Goal: Transaction & Acquisition: Purchase product/service

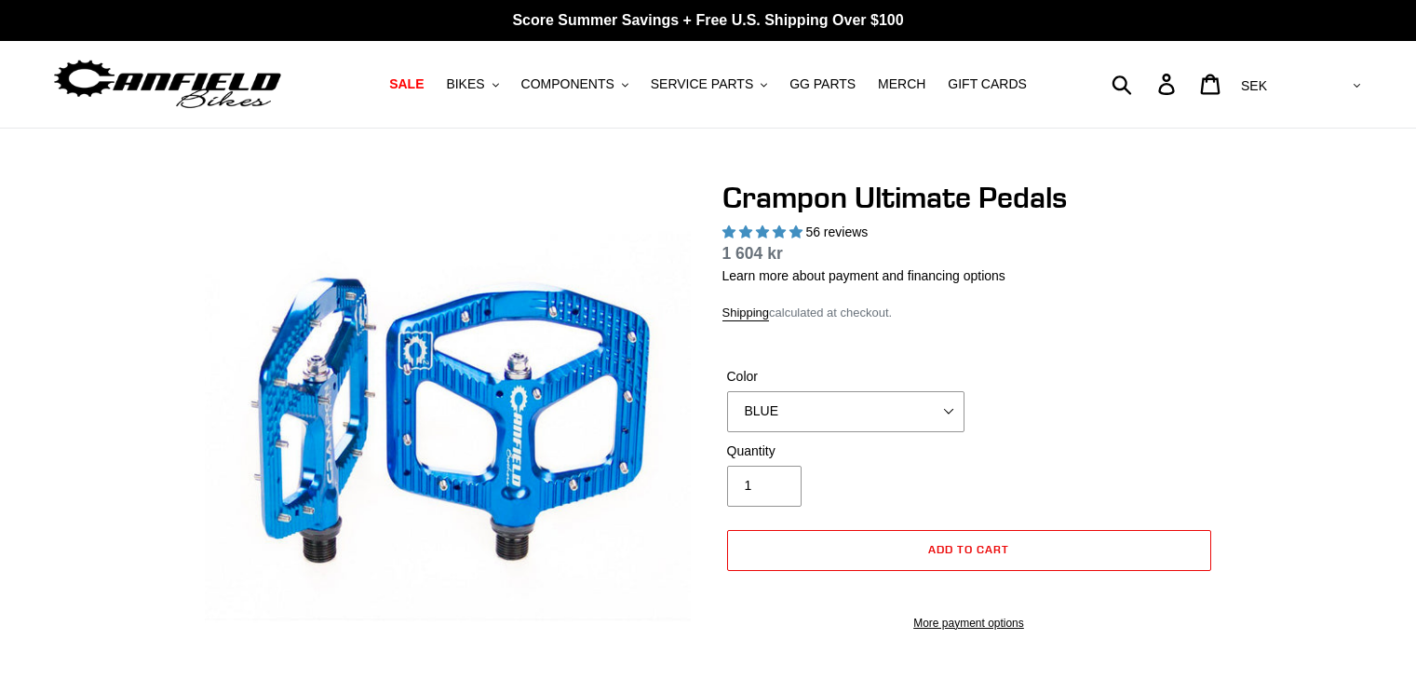
select select "highest-rating"
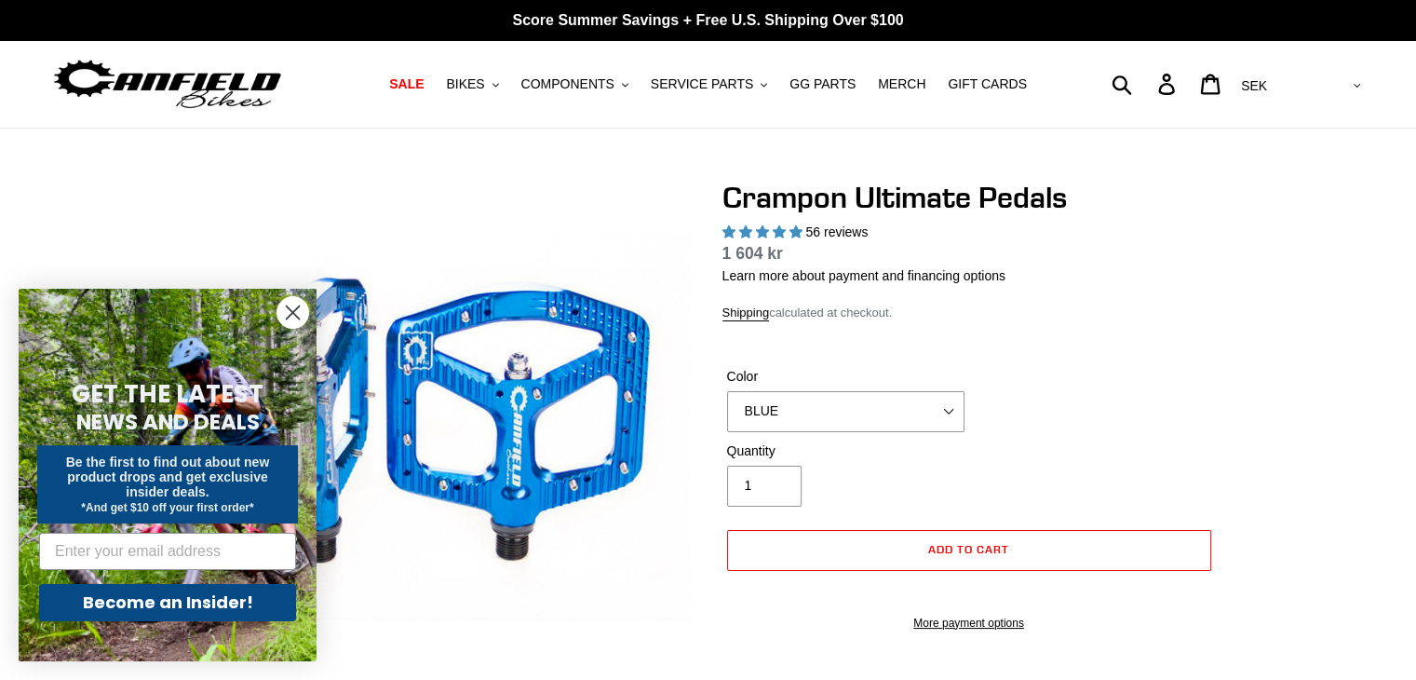
select select "PURPLE"
click at [727, 391] on select "BLUE RED PURPLE STEALTH BRONZE GREY TURQUOISE BLACK POLISHED BAJA GOLD PNW GREE…" at bounding box center [845, 411] width 237 height 41
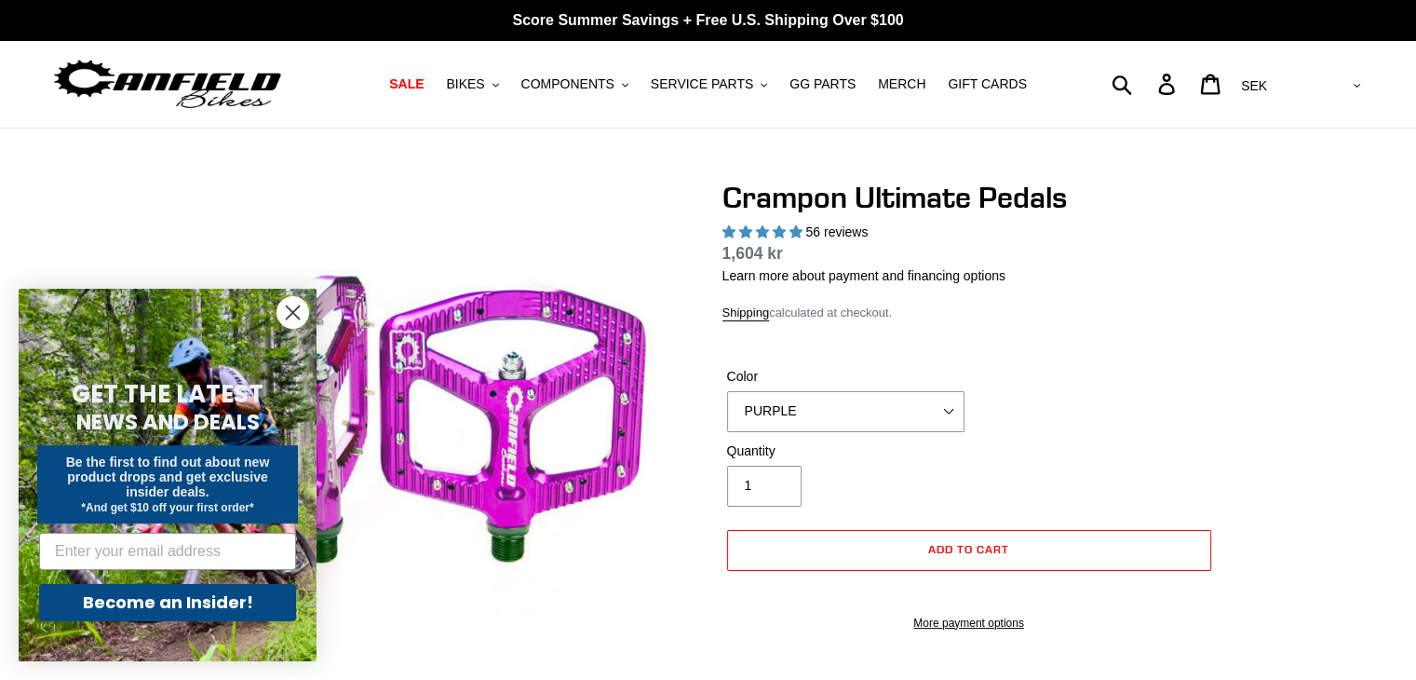
click at [297, 307] on icon "Close dialog" at bounding box center [293, 312] width 13 height 13
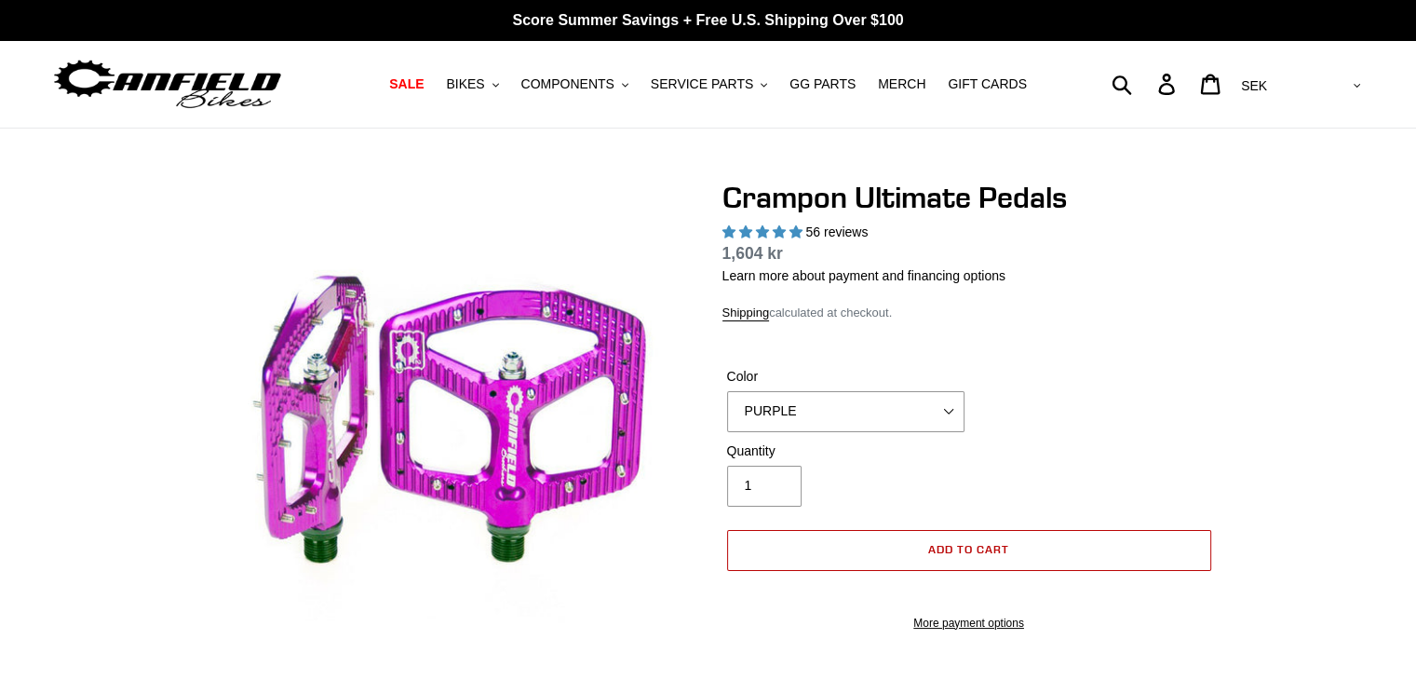
click at [936, 552] on span "Add to cart" at bounding box center [968, 549] width 81 height 14
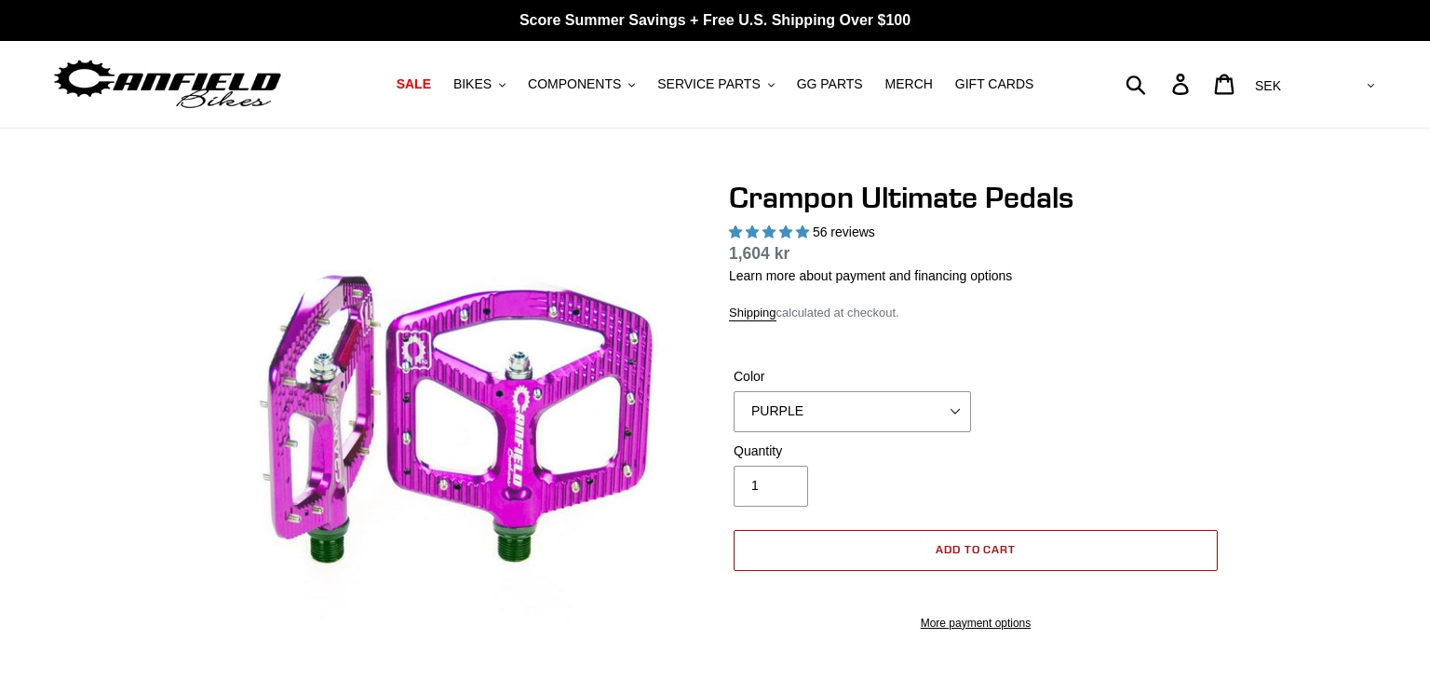
select select "32973230866507"
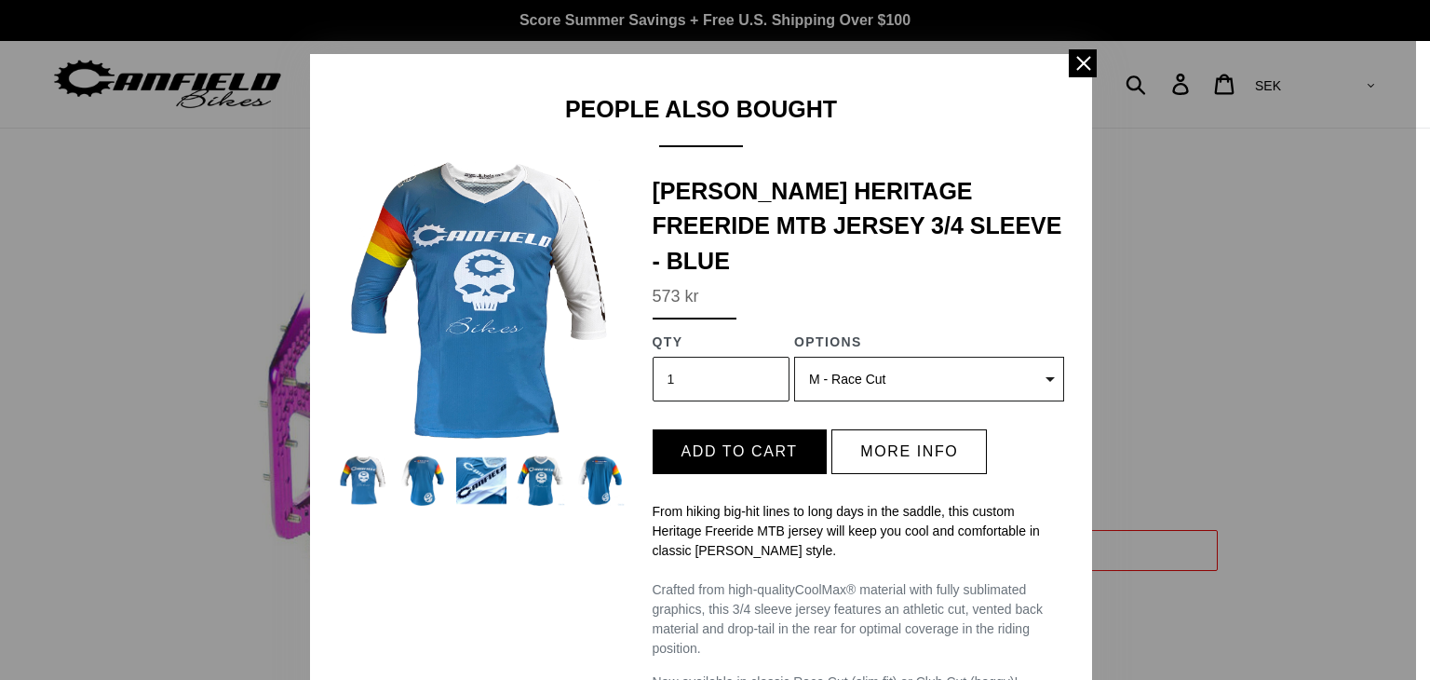
click at [1077, 63] on span at bounding box center [1083, 63] width 28 height 28
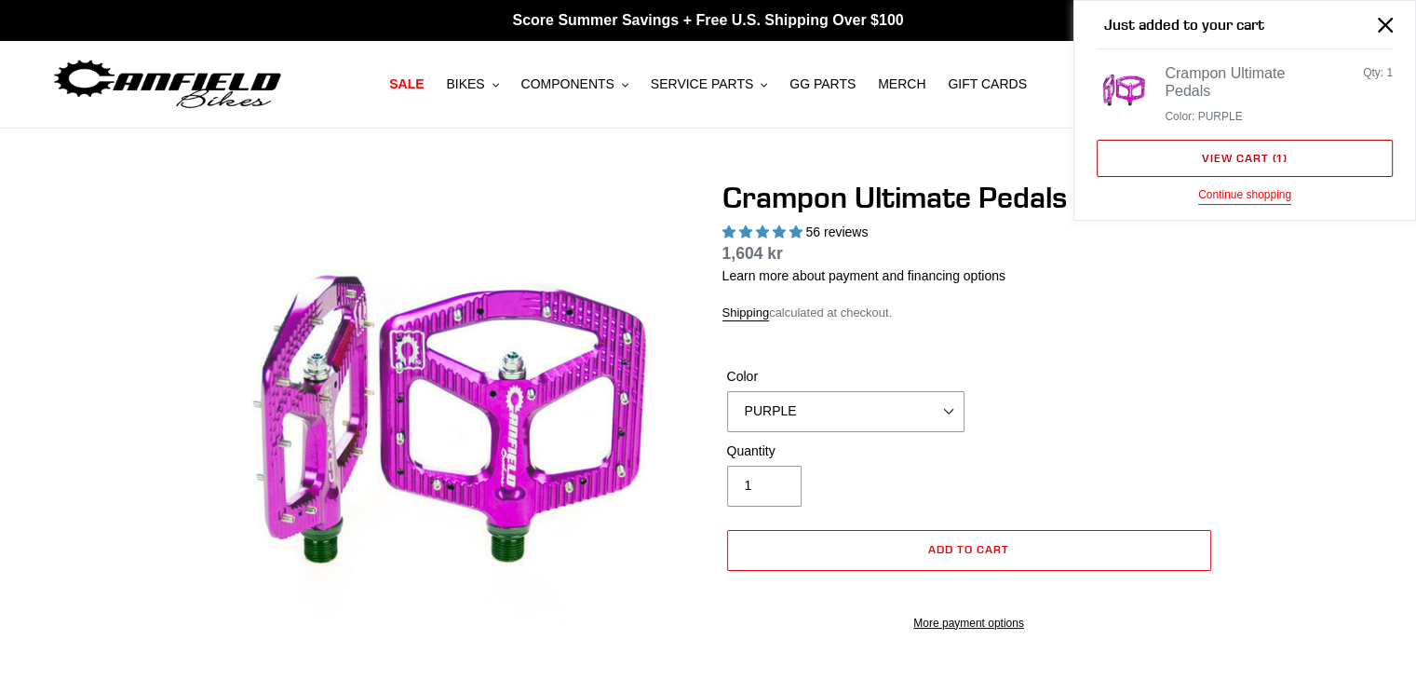
click at [1286, 161] on link "View cart ( 1 )" at bounding box center [1245, 158] width 296 height 37
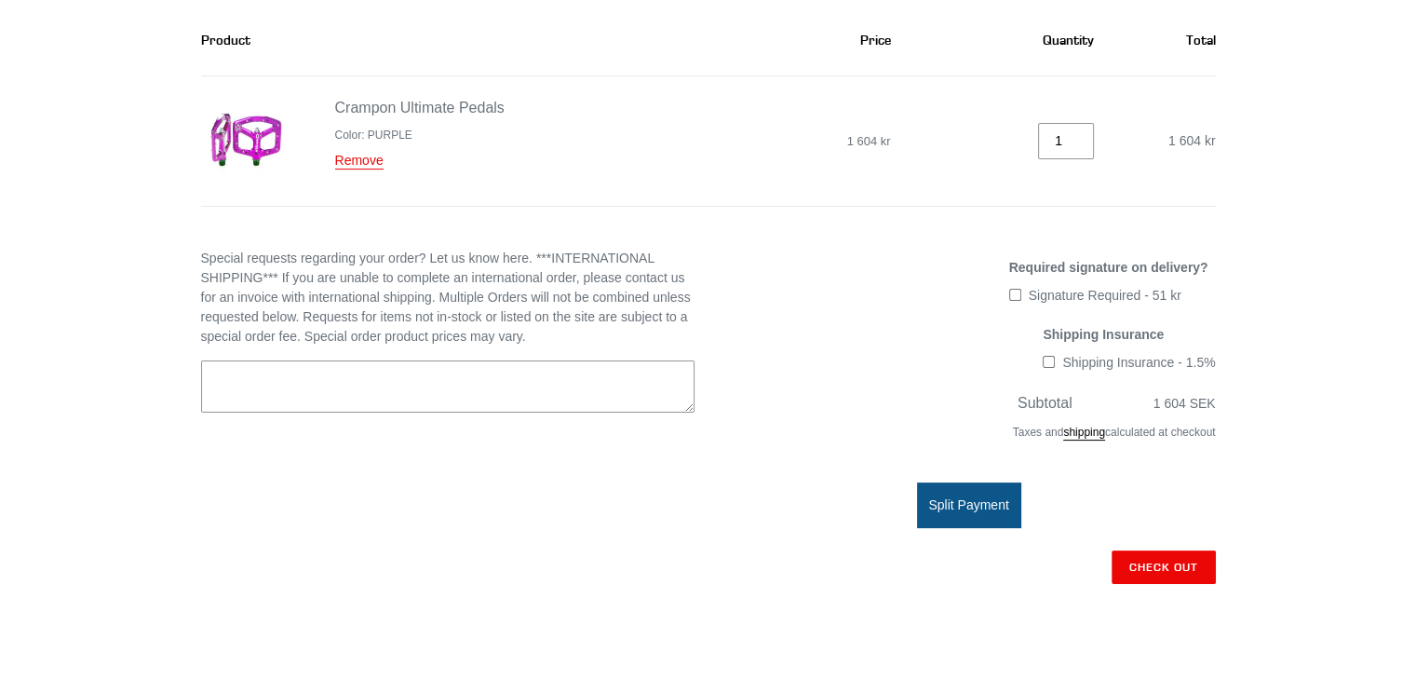
scroll to position [279, 0]
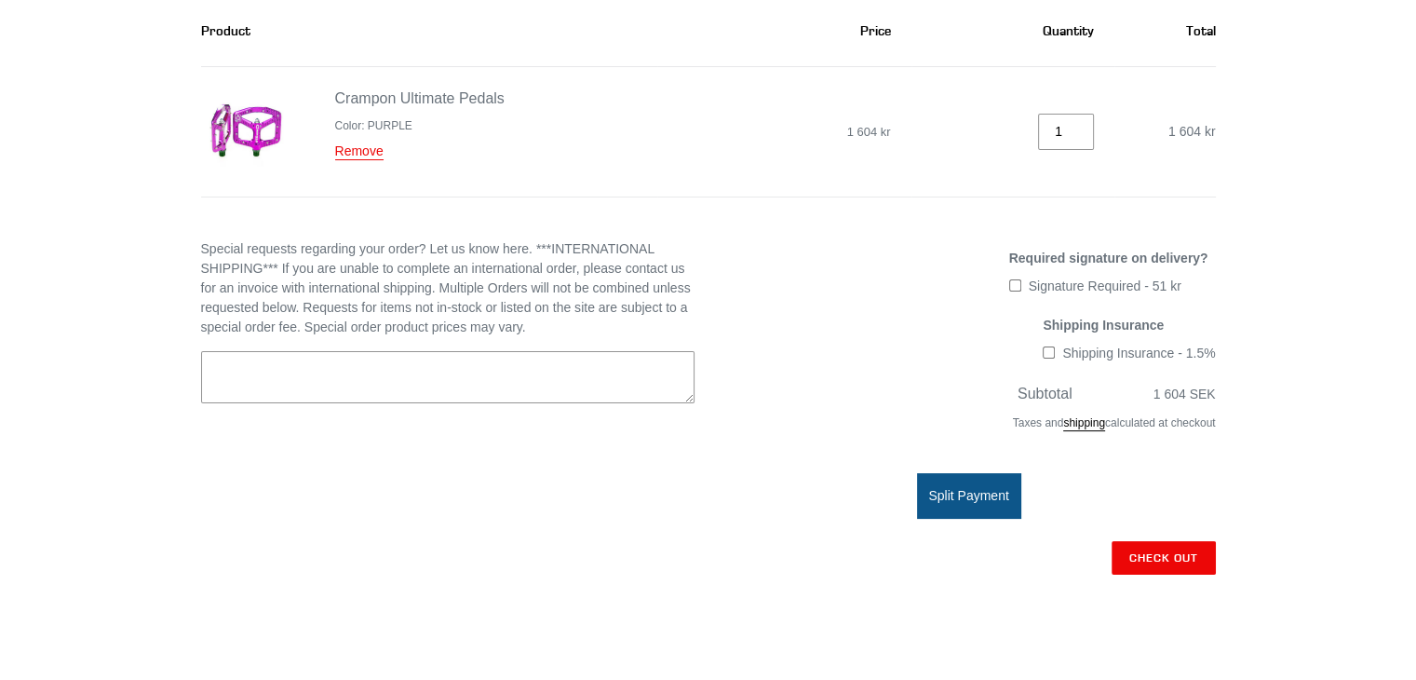
click at [1019, 288] on input "Signature Required - 51 kr" at bounding box center [1015, 285] width 12 height 12
checkbox input "true"
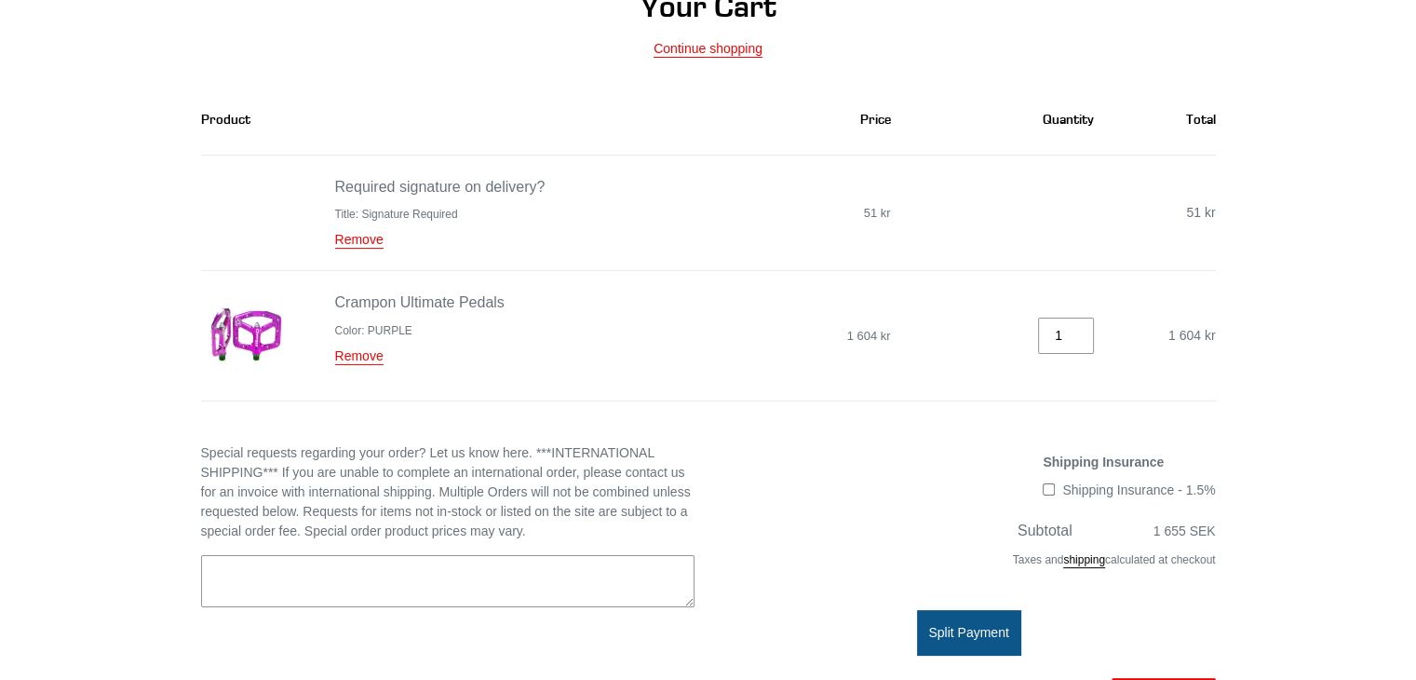
scroll to position [159, 0]
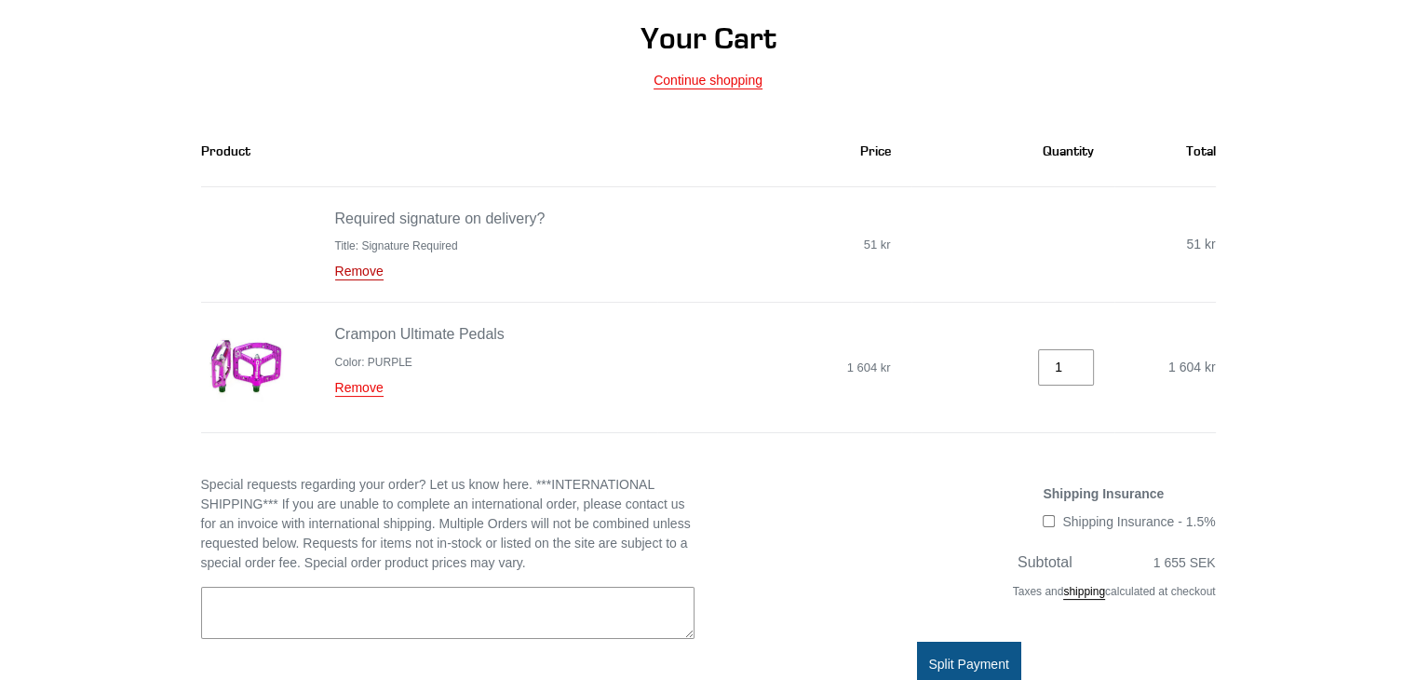
click at [372, 273] on link "Remove" at bounding box center [359, 271] width 48 height 17
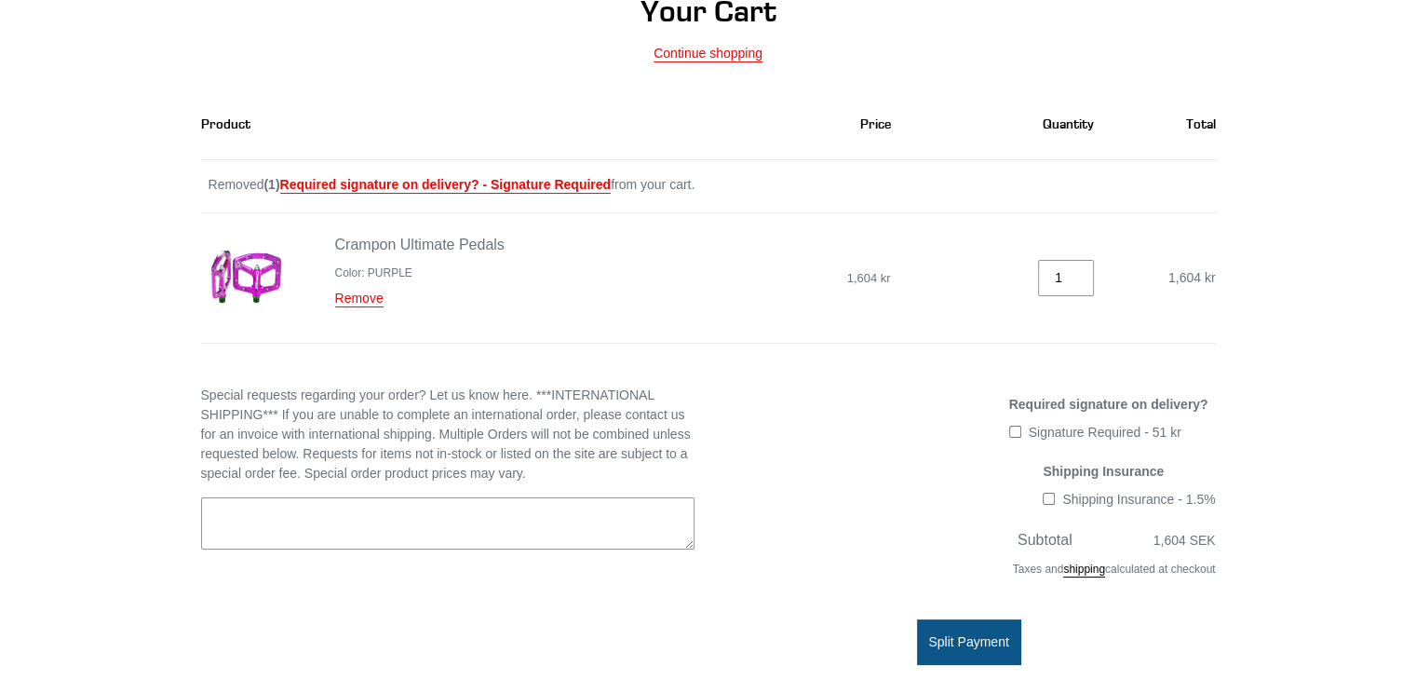
scroll to position [0, 0]
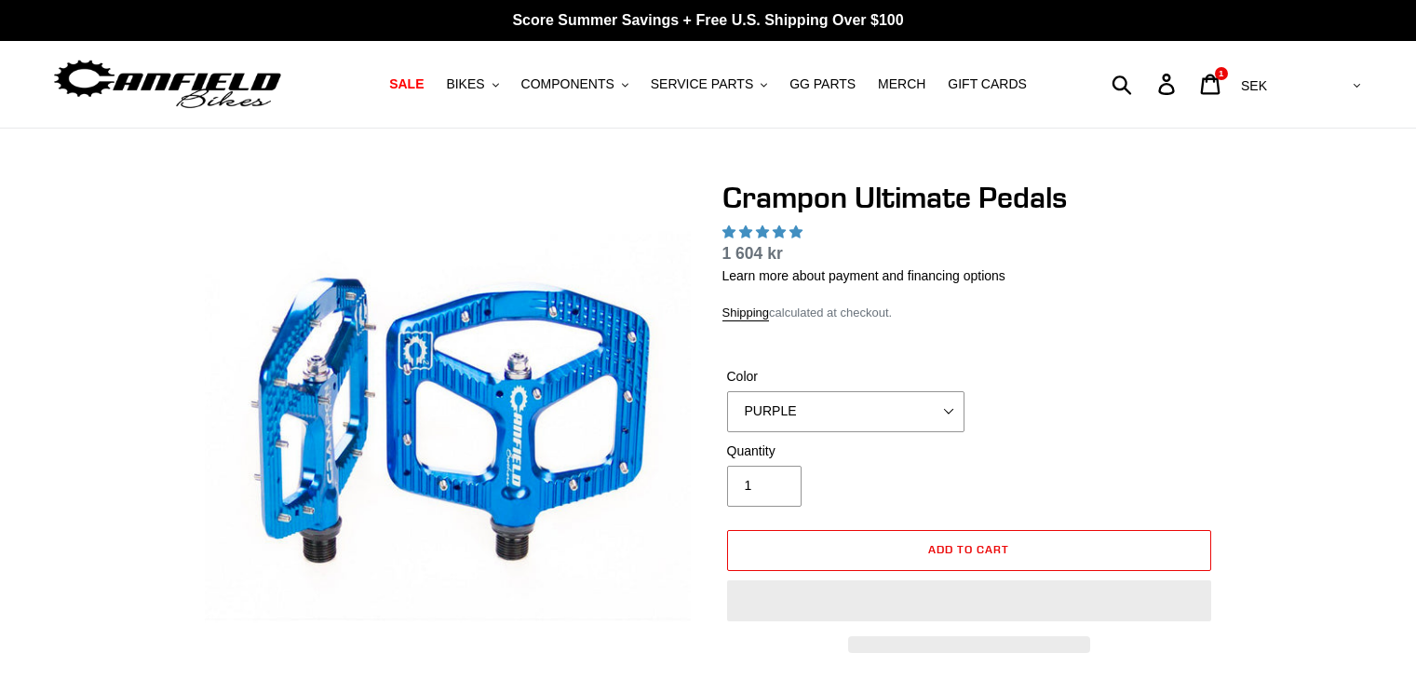
select select "PURPLE"
select select "highest-rating"
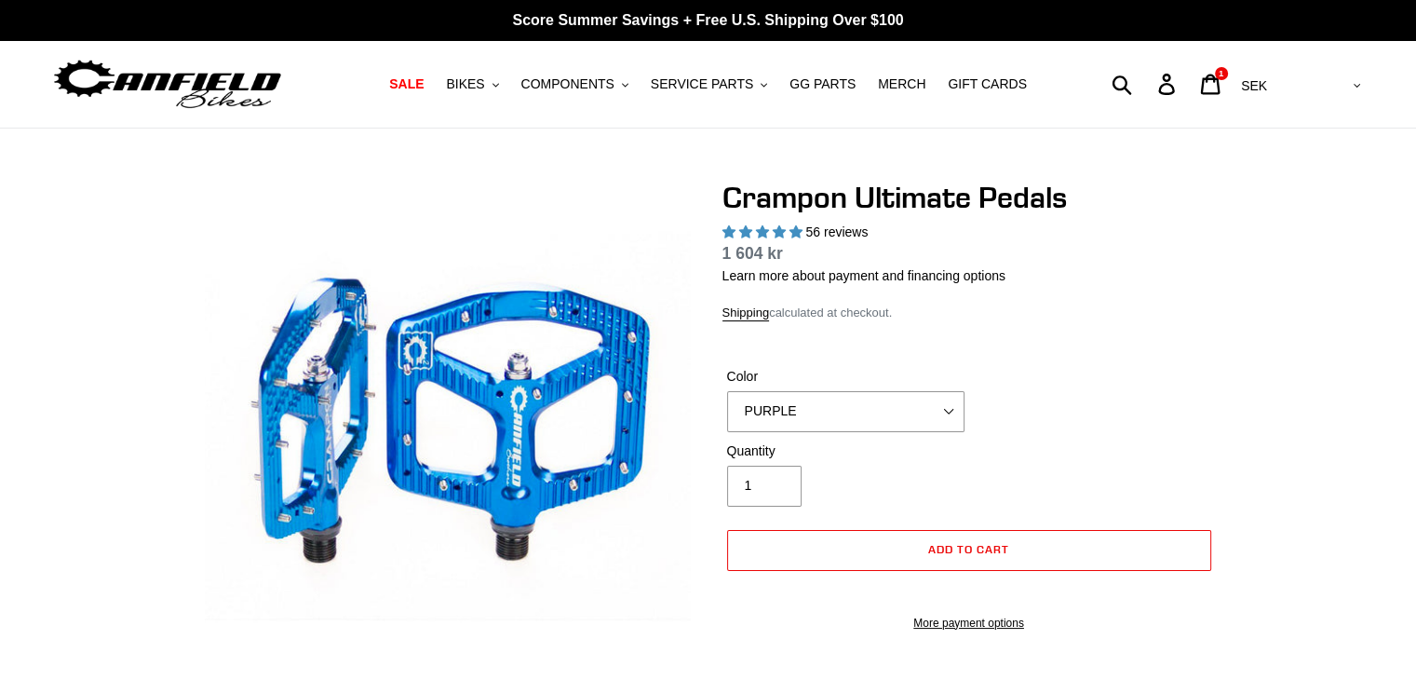
drag, startPoint x: 1005, startPoint y: 236, endPoint x: 1009, endPoint y: 246, distance: 10.0
